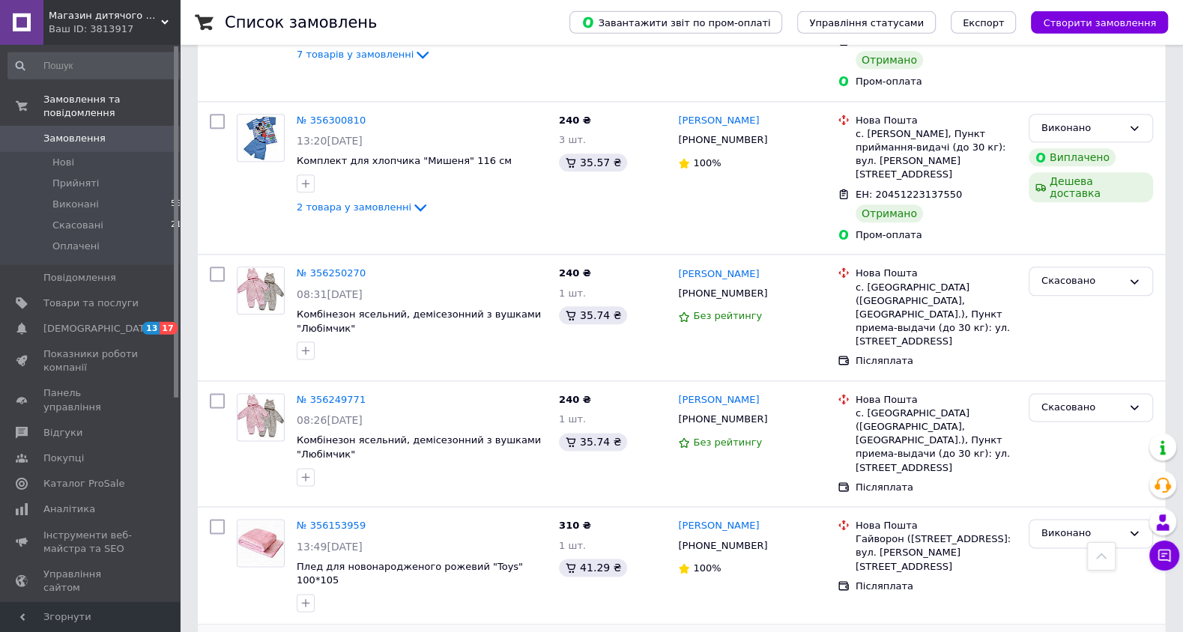
scroll to position [1264, 0]
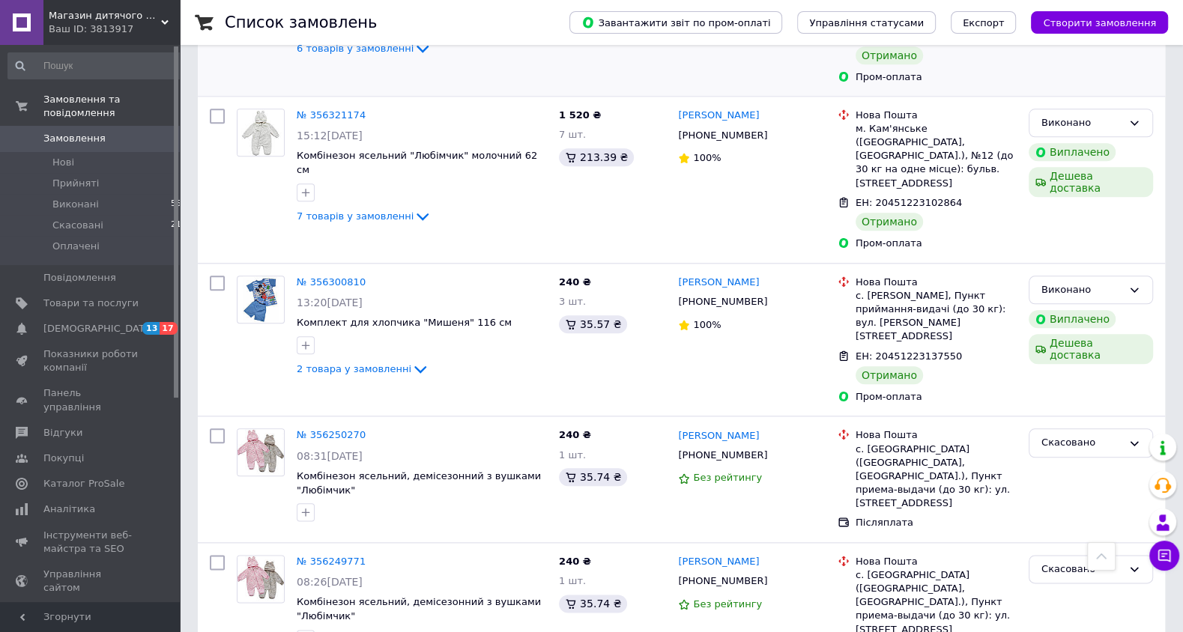
drag, startPoint x: 877, startPoint y: 257, endPoint x: 973, endPoint y: 262, distance: 96.0
click at [962, 41] on span "ЕН: 20451223110599" at bounding box center [909, 35] width 106 height 11
copy span "20451223110599"
drag, startPoint x: 878, startPoint y: 465, endPoint x: 973, endPoint y: 460, distance: 96.0
click at [962, 208] on span "ЕН: 20451223102864" at bounding box center [909, 202] width 106 height 11
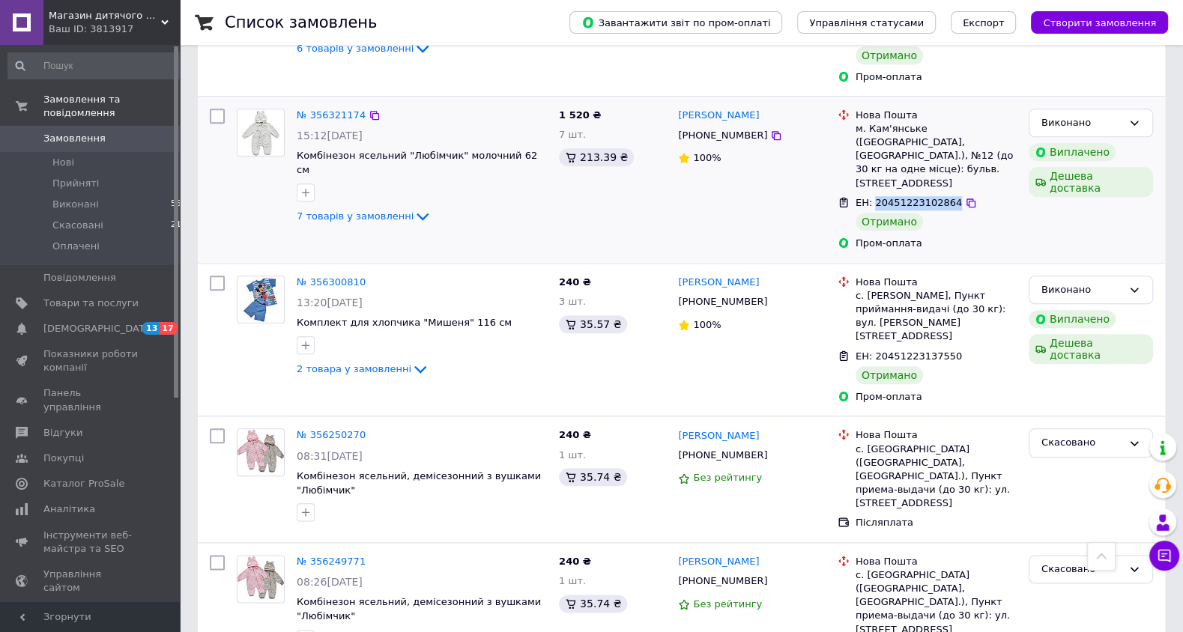
copy span "20451223102864"
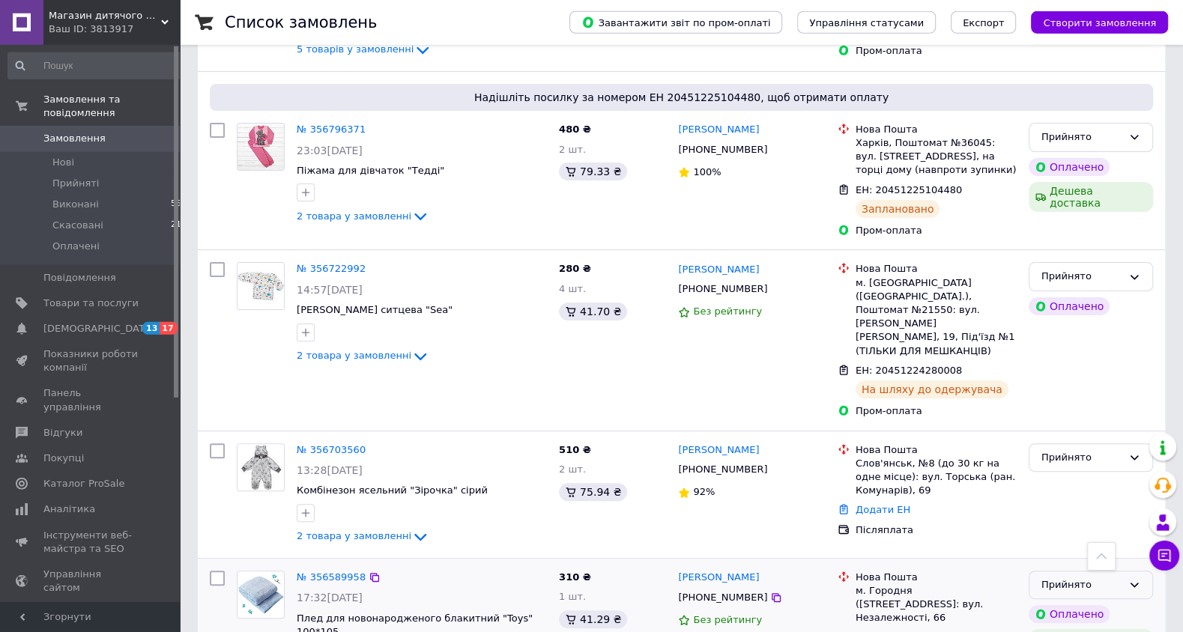
scroll to position [253, 0]
